Goal: Task Accomplishment & Management: Manage account settings

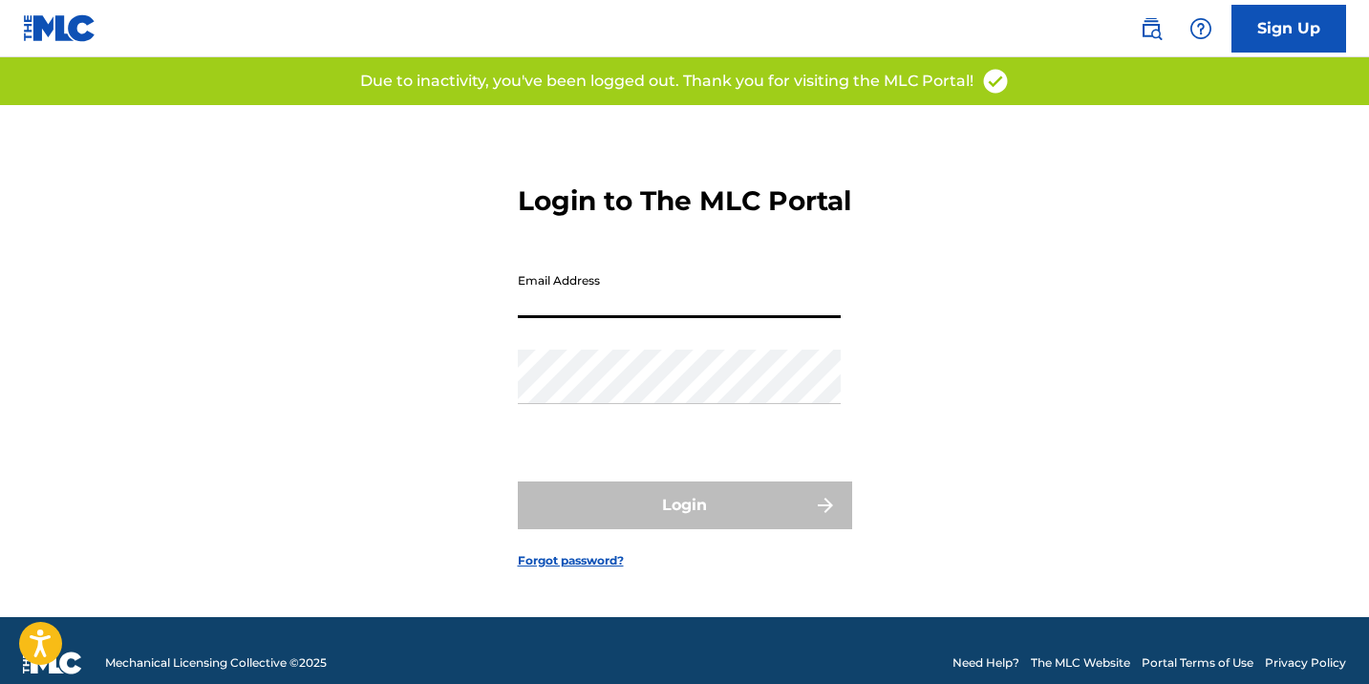
click at [556, 309] on input "Email Address" at bounding box center [679, 291] width 323 height 54
click at [562, 318] on input "Email Address" at bounding box center [679, 291] width 323 height 54
click at [576, 318] on input "Email Address" at bounding box center [679, 291] width 323 height 54
click at [598, 485] on form "Login to The MLC Portal Email Address Password Login Forgot password?" at bounding box center [685, 361] width 334 height 512
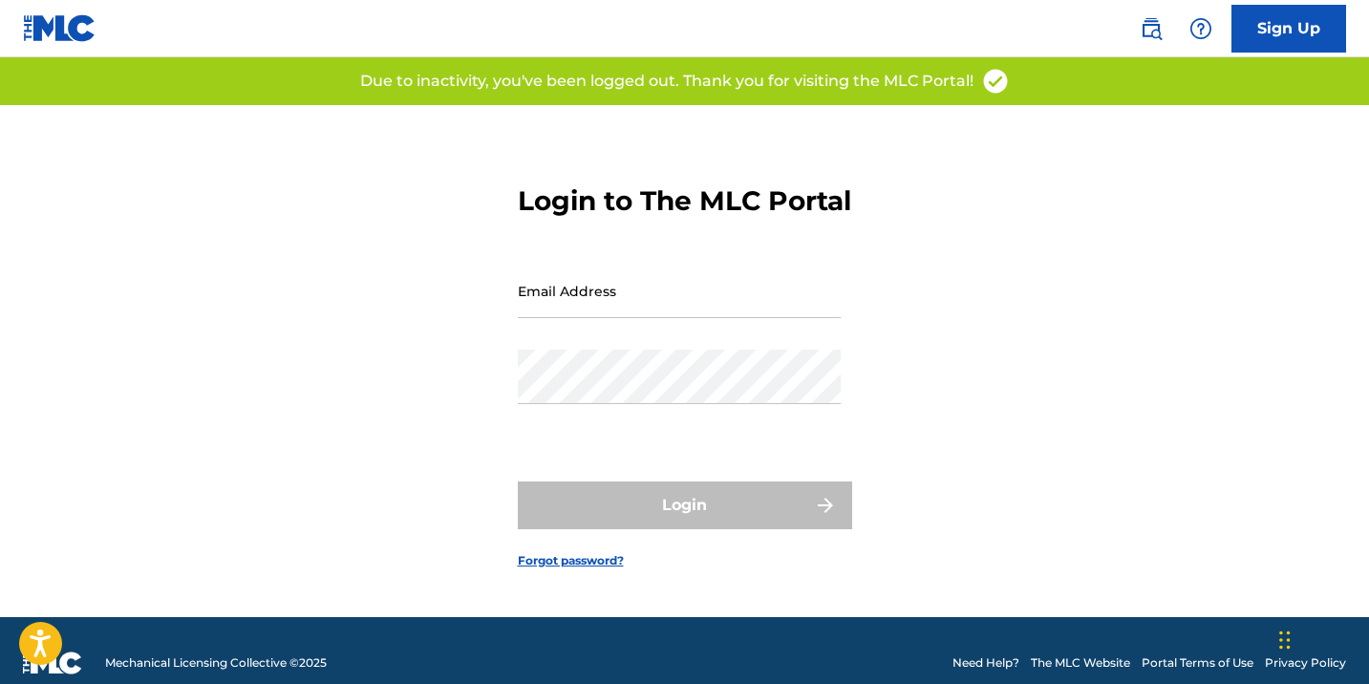
click at [559, 287] on input "Email Address" at bounding box center [679, 291] width 323 height 54
click at [564, 316] on input "Email Address" at bounding box center [679, 291] width 323 height 54
type input "tajay@hapilos.com"
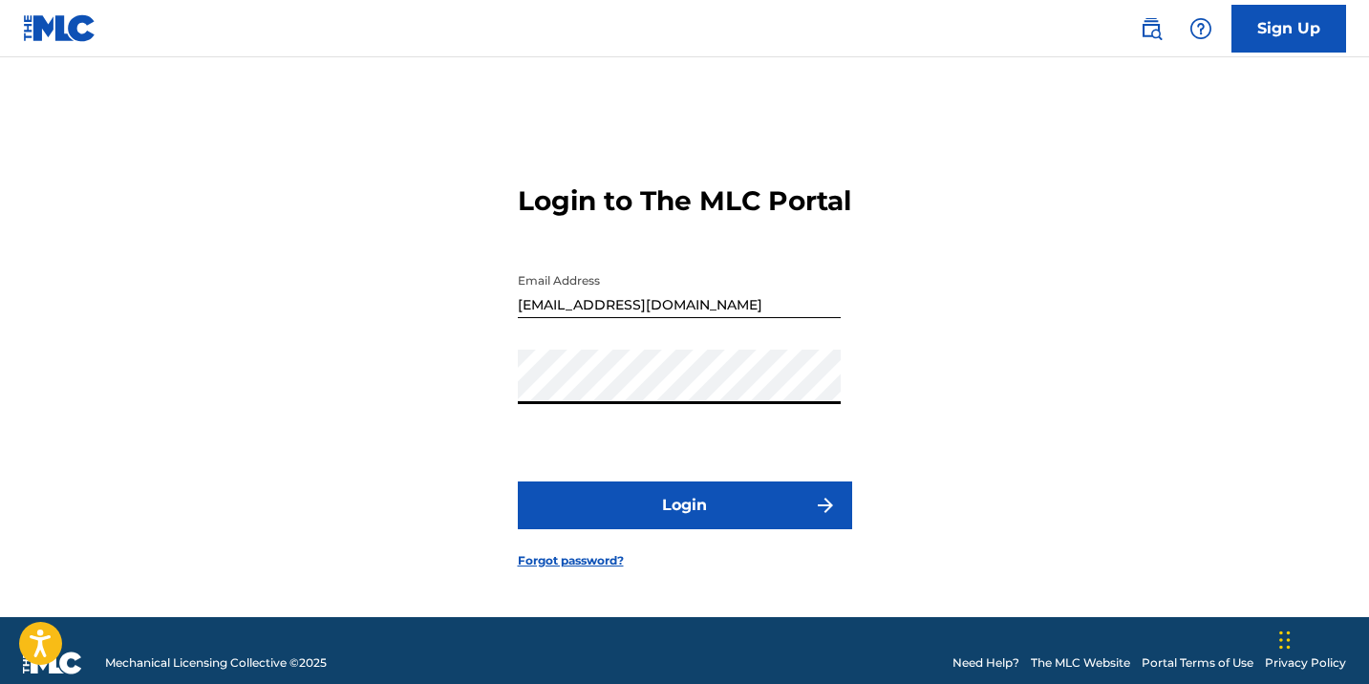
click at [518, 481] on button "Login" at bounding box center [685, 505] width 334 height 48
click at [613, 521] on button "Login" at bounding box center [685, 505] width 334 height 48
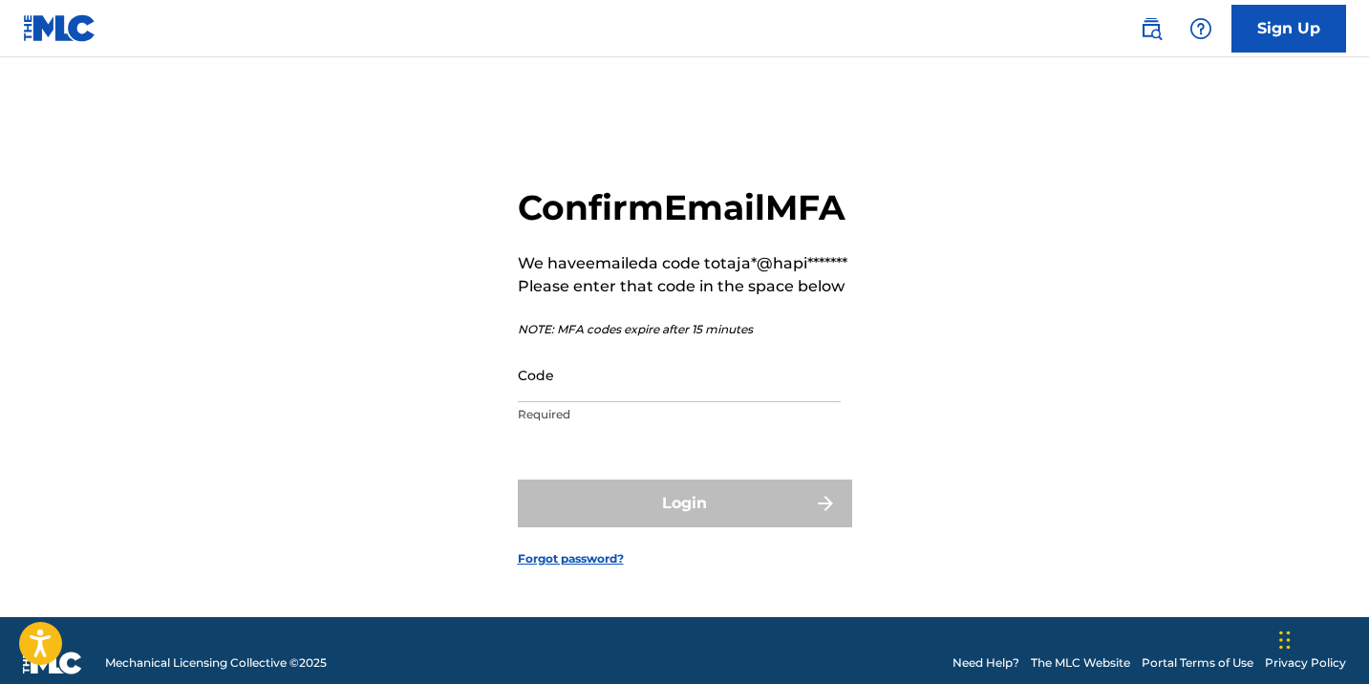
click at [621, 402] on input "Code" at bounding box center [679, 375] width 323 height 54
paste input "190965"
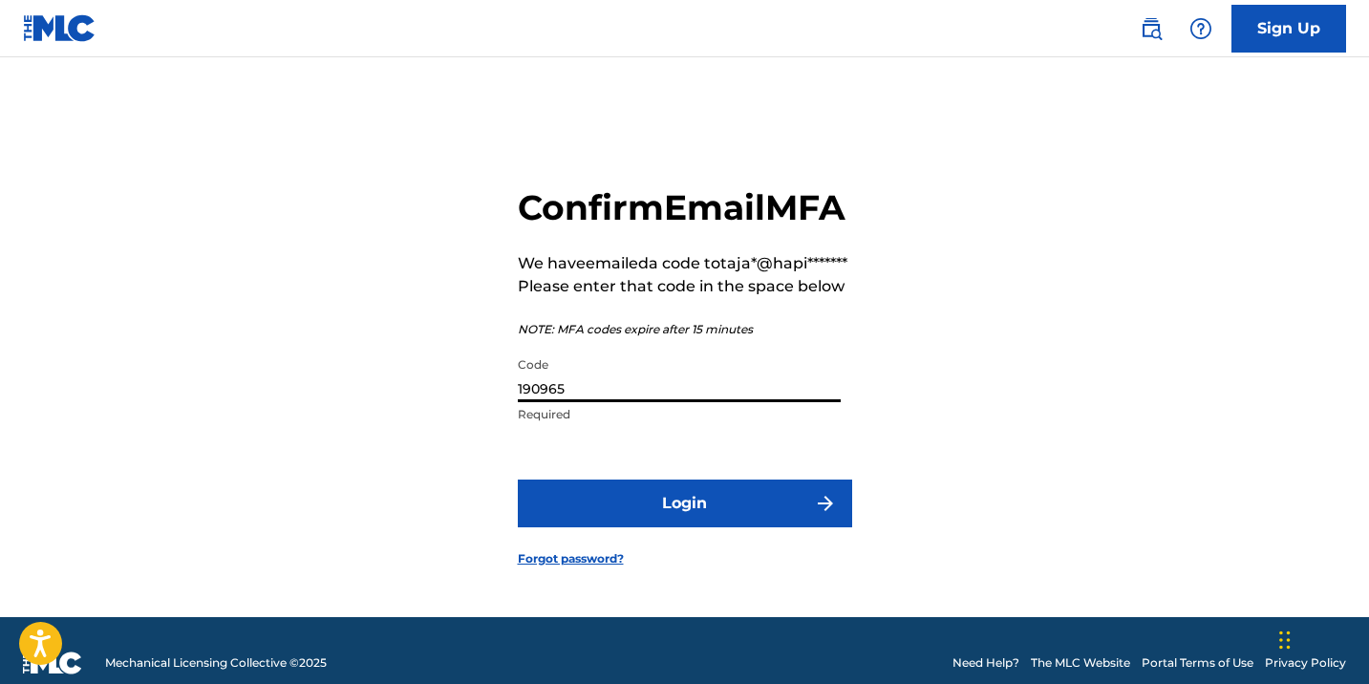
type input "190965"
click at [667, 527] on button "Login" at bounding box center [685, 503] width 334 height 48
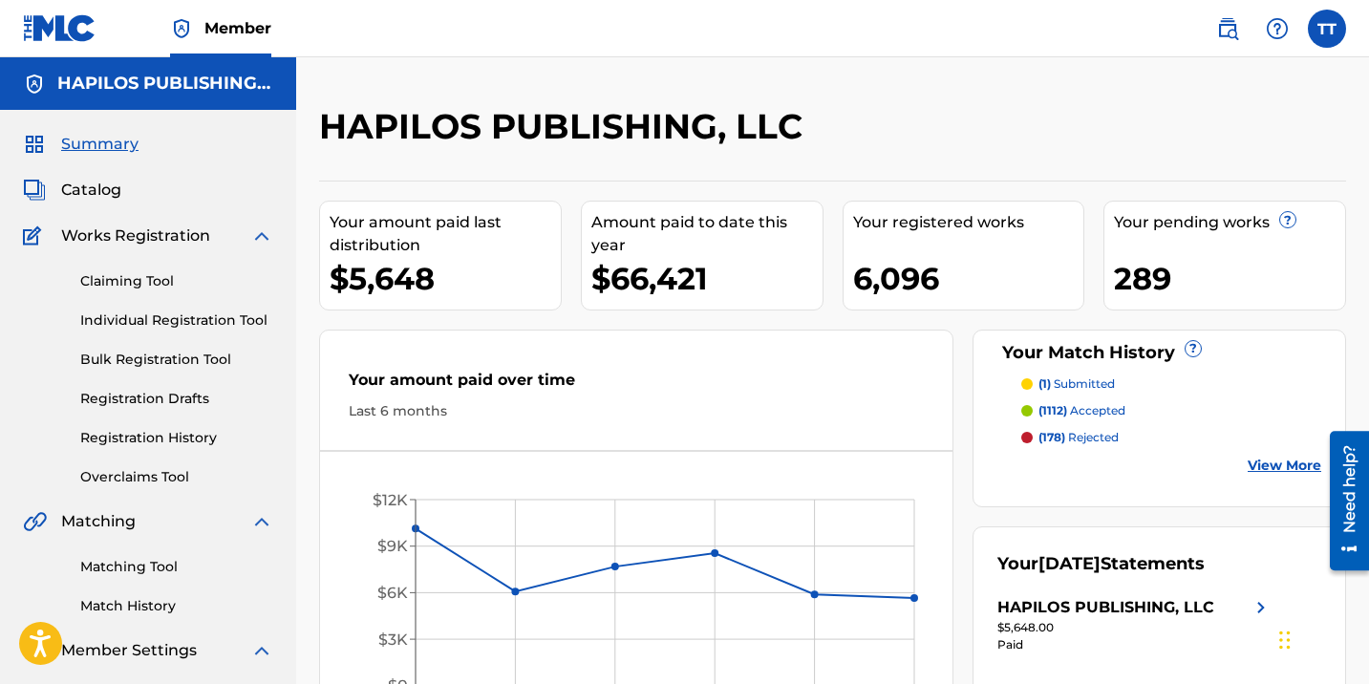
click at [167, 441] on link "Registration History" at bounding box center [176, 438] width 193 height 20
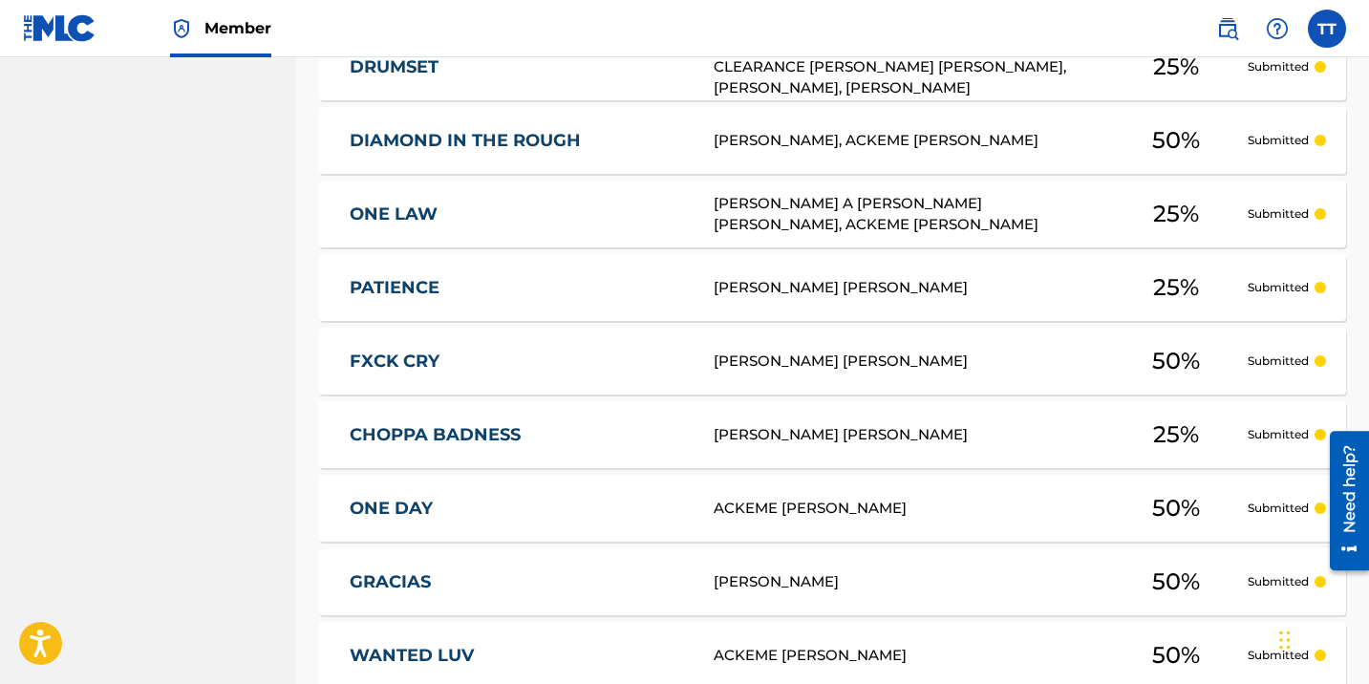
scroll to position [496, 0]
